Goal: Task Accomplishment & Management: Complete application form

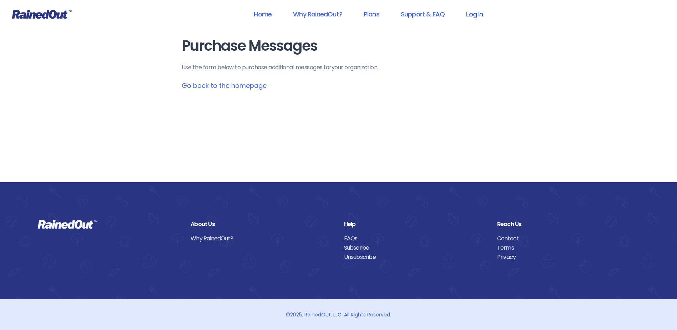
click at [475, 18] on link "Log In" at bounding box center [474, 14] width 35 height 16
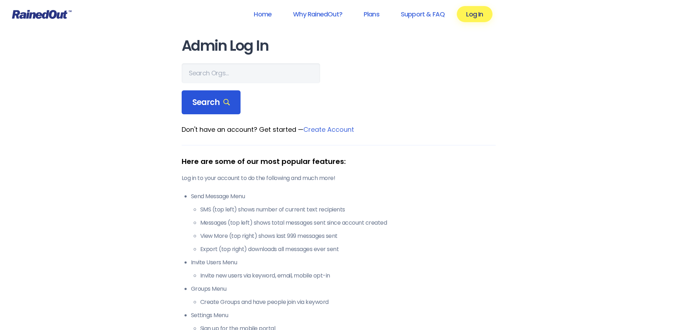
click at [225, 101] on icon at bounding box center [226, 102] width 7 height 7
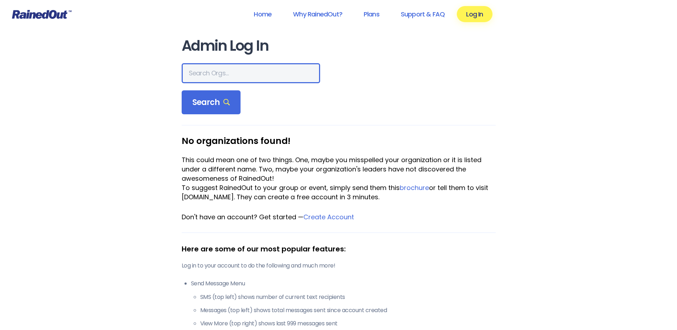
click at [218, 69] on input "text" at bounding box center [251, 73] width 138 height 20
type input "hfah"
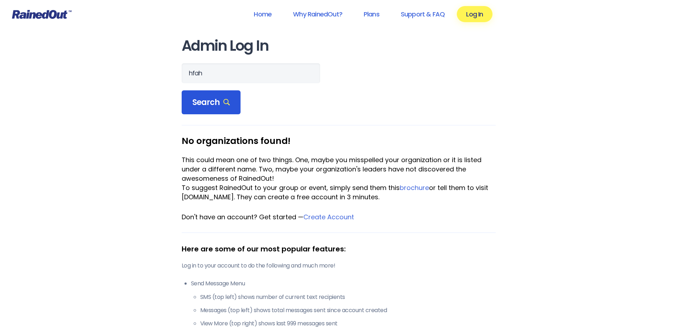
click at [220, 101] on span "Search" at bounding box center [211, 102] width 38 height 10
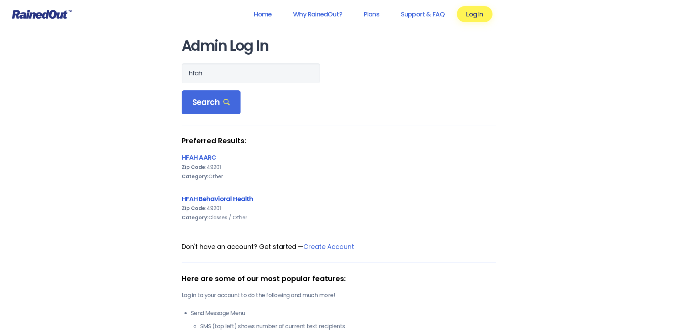
click at [219, 200] on link "HFAH Behavioral Health" at bounding box center [218, 198] width 72 height 9
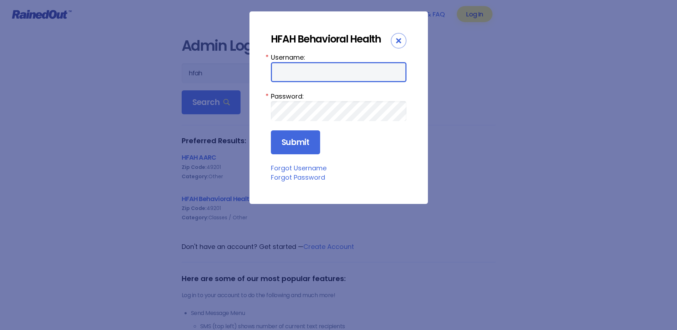
click at [314, 77] on input "Username:" at bounding box center [339, 72] width 136 height 20
type input "c"
type input "ChargeNurse"
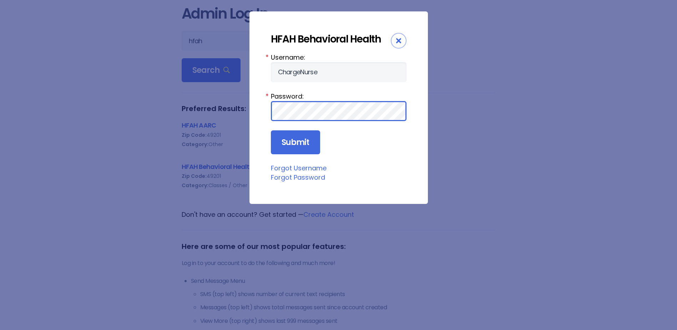
scroll to position [71, 0]
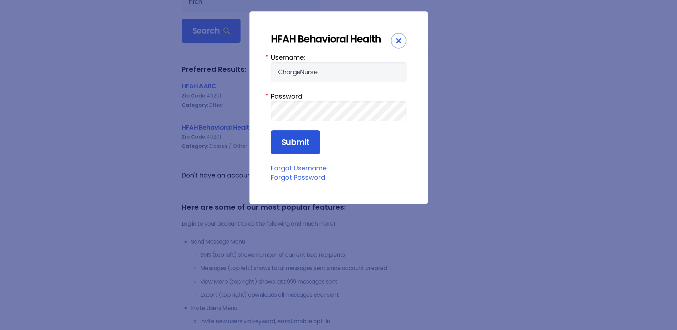
click at [300, 145] on input "Submit" at bounding box center [295, 142] width 49 height 24
